Goal: Task Accomplishment & Management: Manage account settings

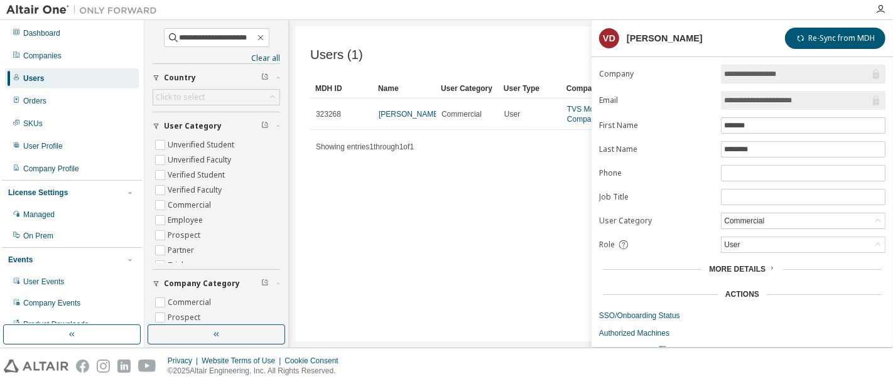
click at [50, 67] on div "Dashboard Companies Users Orders SKUs User Profile Company Profile License Sett…" at bounding box center [72, 202] width 140 height 360
click at [50, 62] on div "Companies" at bounding box center [72, 56] width 134 height 20
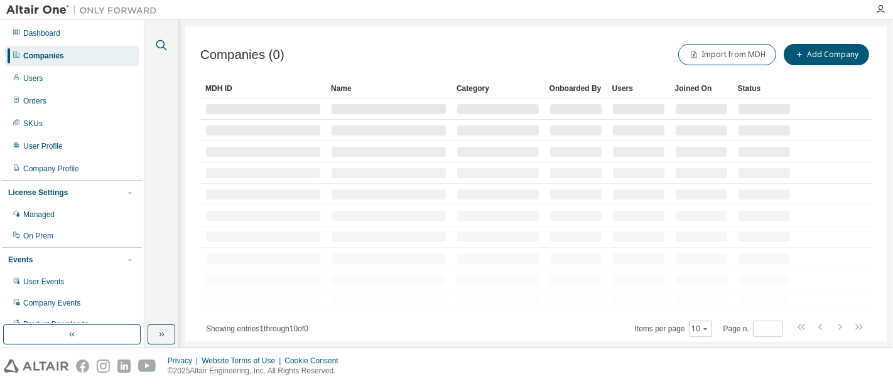
click at [162, 47] on icon "button" at bounding box center [161, 45] width 11 height 11
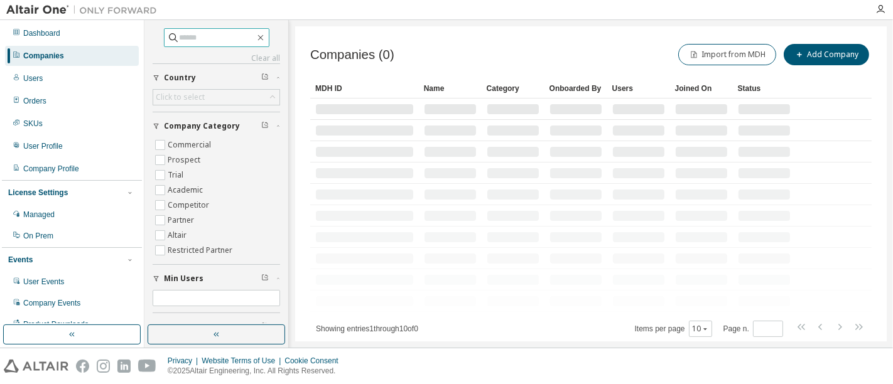
click at [193, 36] on input "text" at bounding box center [217, 37] width 75 height 13
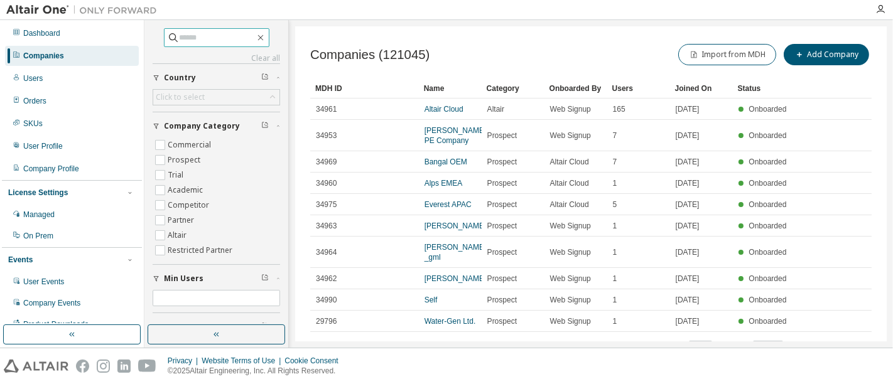
paste input "**********"
type input "**********"
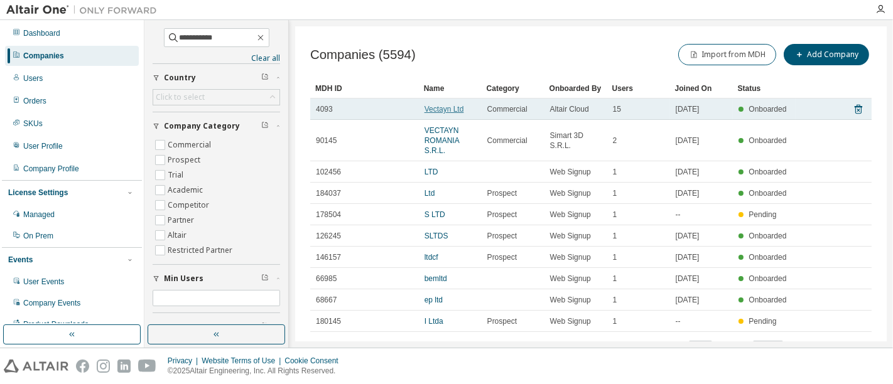
click at [443, 112] on link "Vectayn Ltd" at bounding box center [445, 109] width 40 height 9
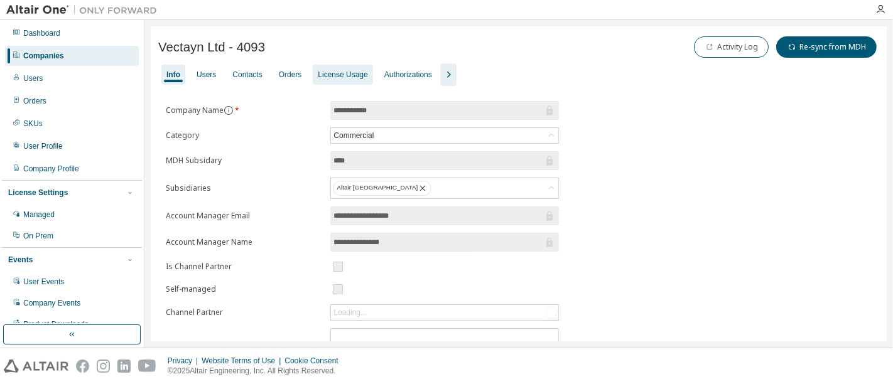
click at [356, 73] on div "License Usage" at bounding box center [343, 75] width 50 height 10
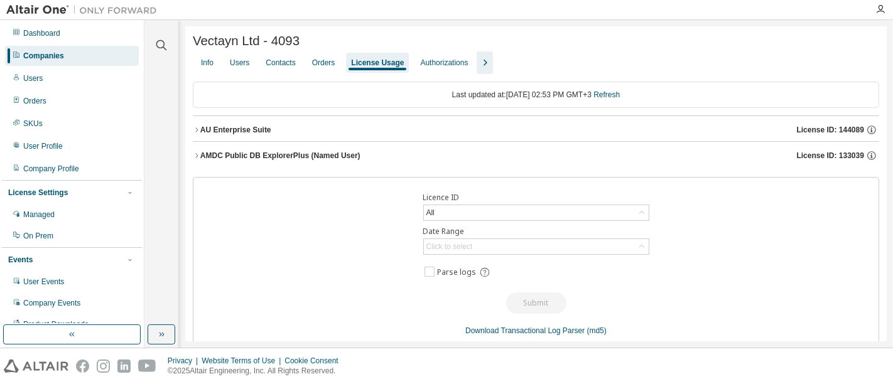
click at [201, 155] on div "AMDC Public DB ExplorerPlus (Named User)" at bounding box center [280, 156] width 160 height 10
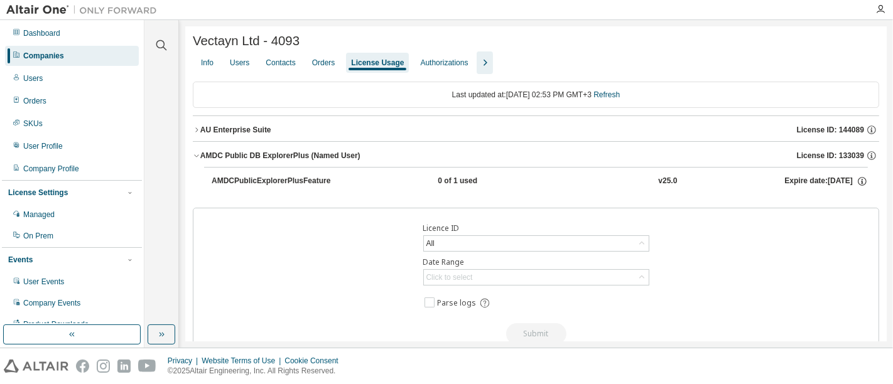
click at [201, 153] on div "AMDC Public DB ExplorerPlus (Named User)" at bounding box center [280, 156] width 160 height 10
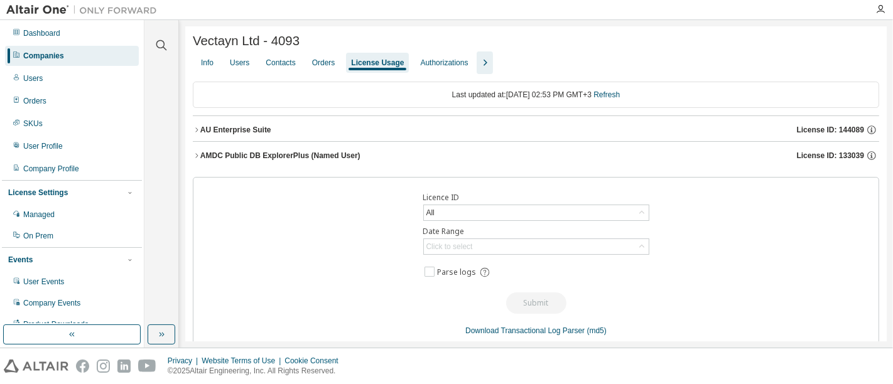
click at [195, 153] on button "AMDC Public DB ExplorerPlus (Named User) License ID: 133039" at bounding box center [536, 156] width 687 height 28
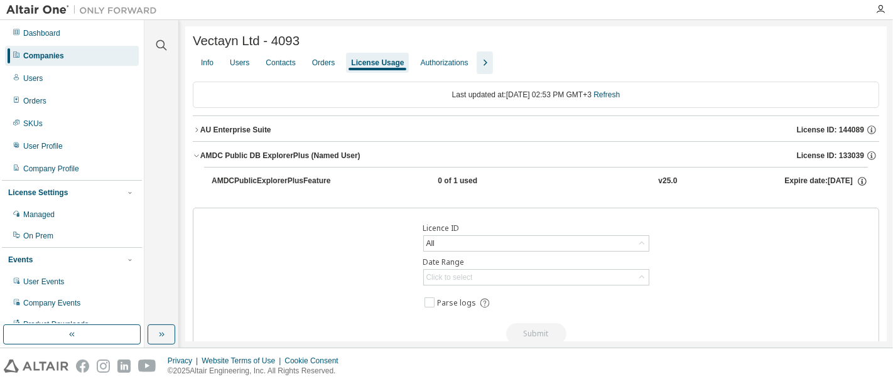
click at [200, 133] on div "AU Enterprise Suite" at bounding box center [235, 130] width 71 height 10
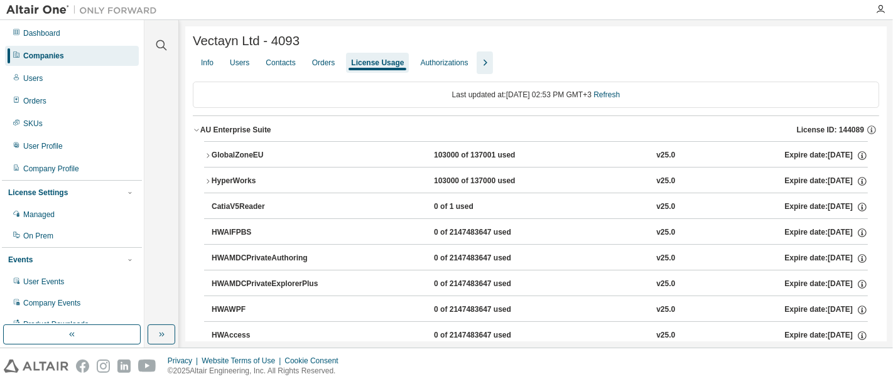
click at [384, 224] on button "HWAIFPBS 0 of 2147483647 used v25.0 Expire date: [DATE]" at bounding box center [540, 233] width 657 height 28
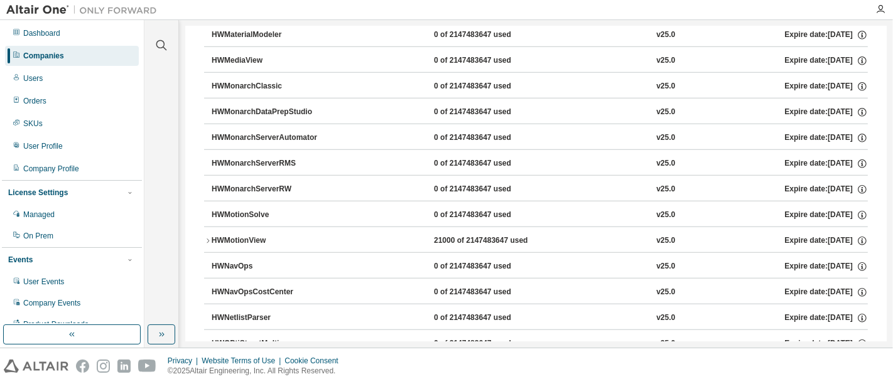
scroll to position [3938, 0]
